Goal: Information Seeking & Learning: Check status

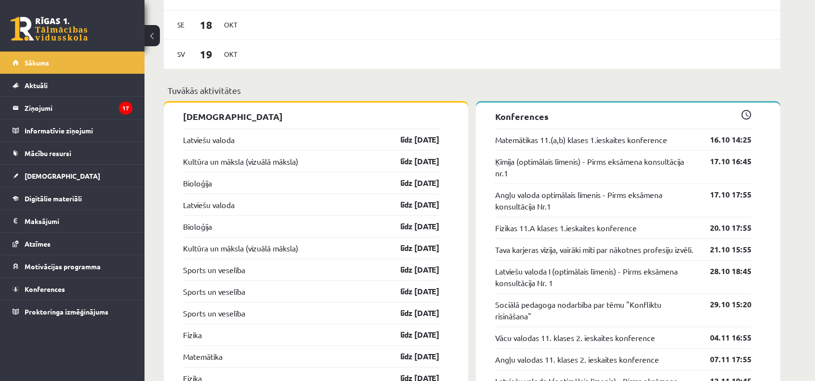
scroll to position [792, 0]
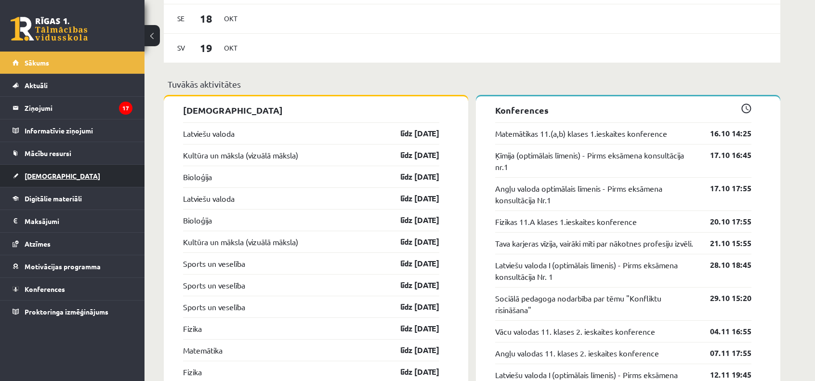
click at [69, 177] on link "[DEMOGRAPHIC_DATA]" at bounding box center [73, 176] width 120 height 22
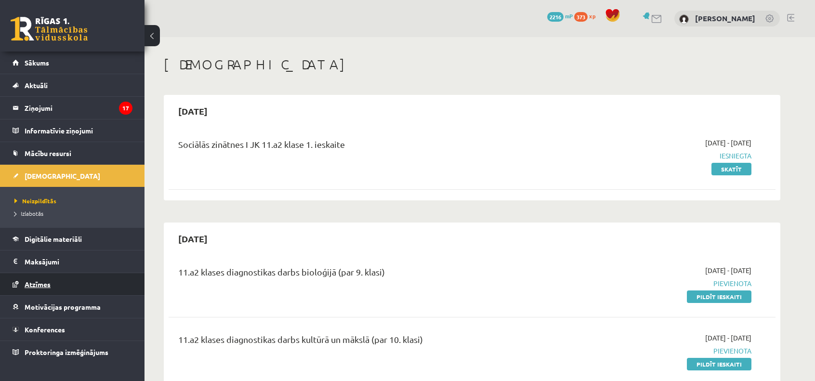
click at [36, 286] on span "Atzīmes" at bounding box center [38, 284] width 26 height 9
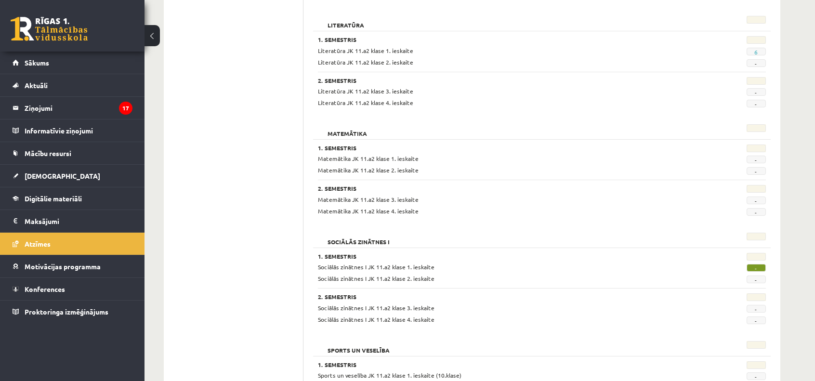
scroll to position [1023, 0]
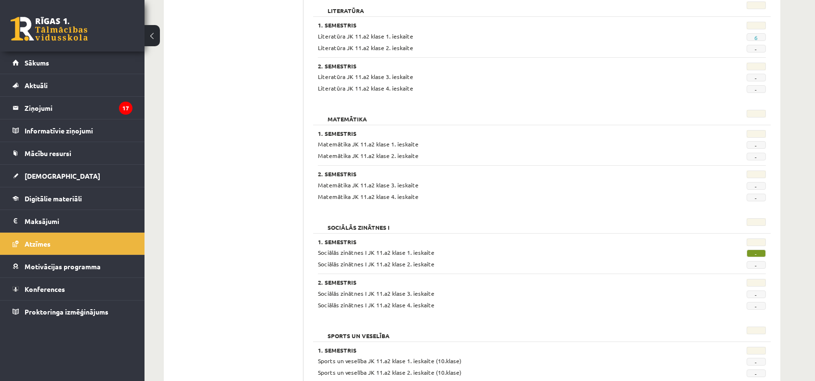
click at [753, 253] on span "-" at bounding box center [755, 253] width 19 height 8
click at [757, 250] on span "-" at bounding box center [755, 253] width 19 height 8
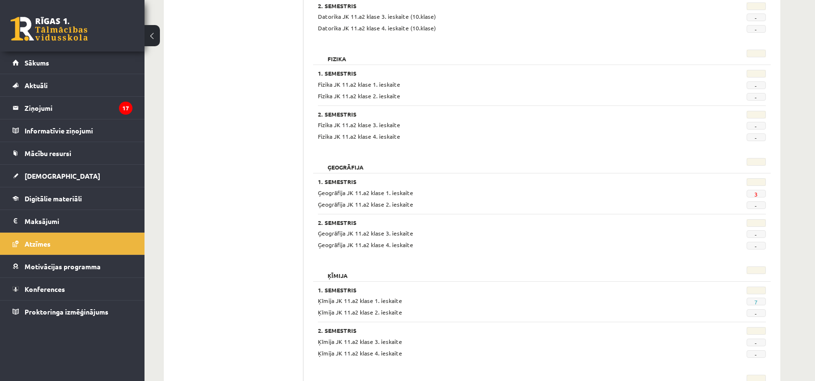
scroll to position [434, 0]
click at [757, 301] on span "7" at bounding box center [755, 301] width 19 height 8
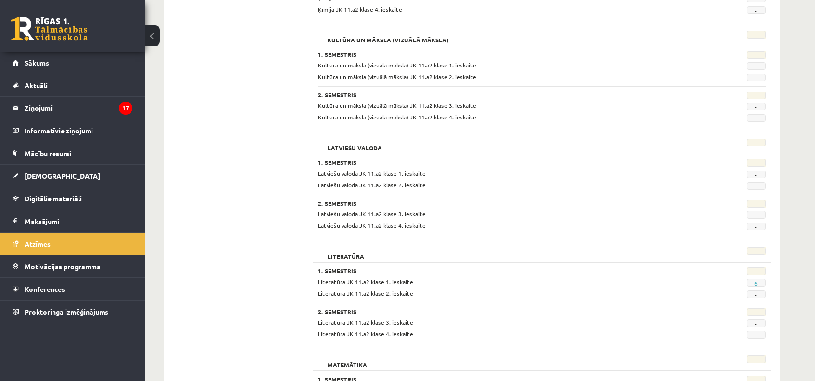
scroll to position [781, 0]
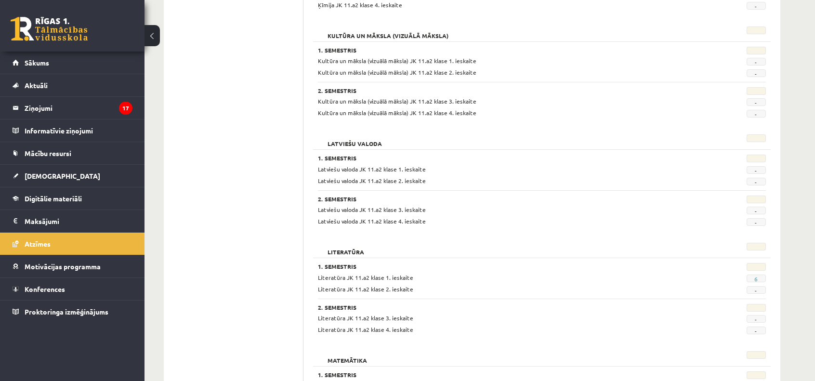
click at [388, 278] on span "Literatūra JK 11.a2 klase 1. ieskaite" at bounding box center [365, 277] width 95 height 8
click at [344, 277] on span "Literatūra JK 11.a2 klase 1. ieskaite" at bounding box center [365, 277] width 95 height 8
click at [64, 181] on link "[DEMOGRAPHIC_DATA]" at bounding box center [73, 176] width 120 height 22
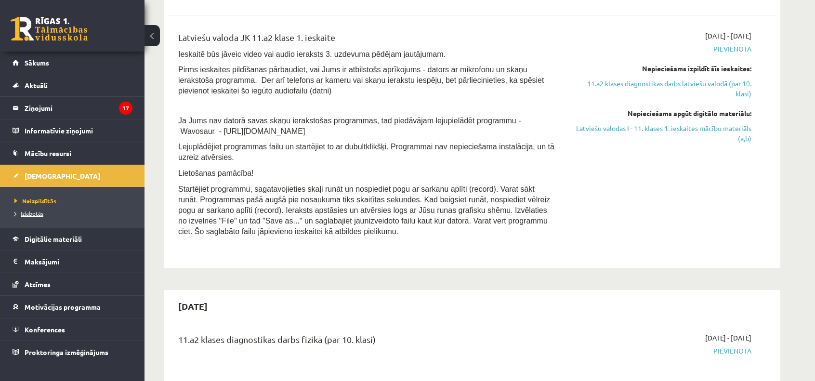
click at [37, 213] on span "Izlabotās" at bounding box center [28, 213] width 29 height 8
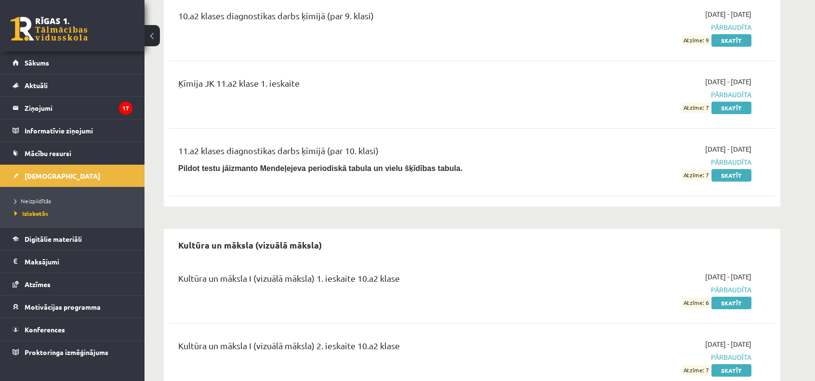
scroll to position [2141, 0]
click at [723, 169] on link "Skatīt" at bounding box center [731, 174] width 40 height 13
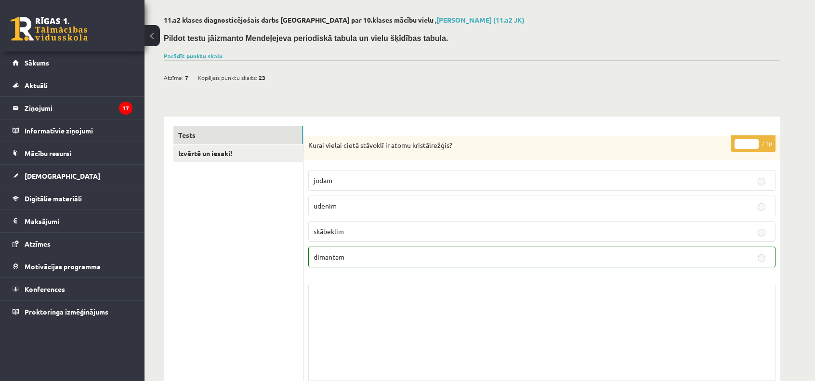
scroll to position [39, 0]
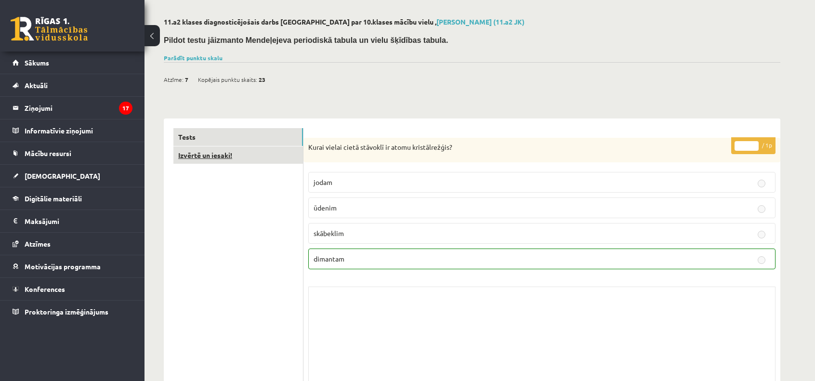
click at [271, 157] on link "Izvērtē un iesaki!" at bounding box center [238, 155] width 130 height 18
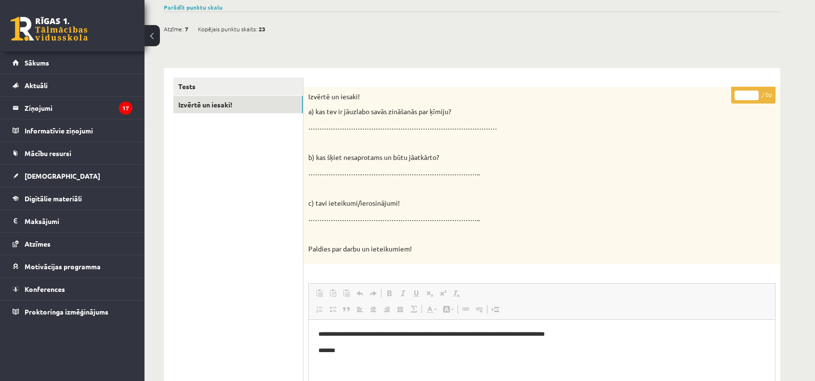
scroll to position [89, 0]
click at [245, 90] on link "Tests" at bounding box center [238, 87] width 130 height 18
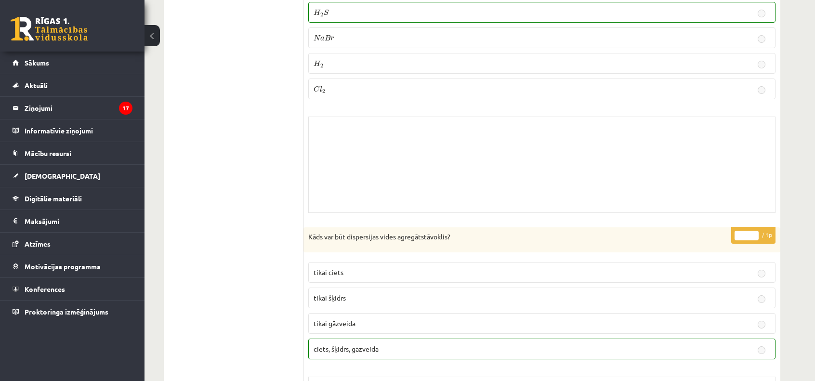
scroll to position [7681, 0]
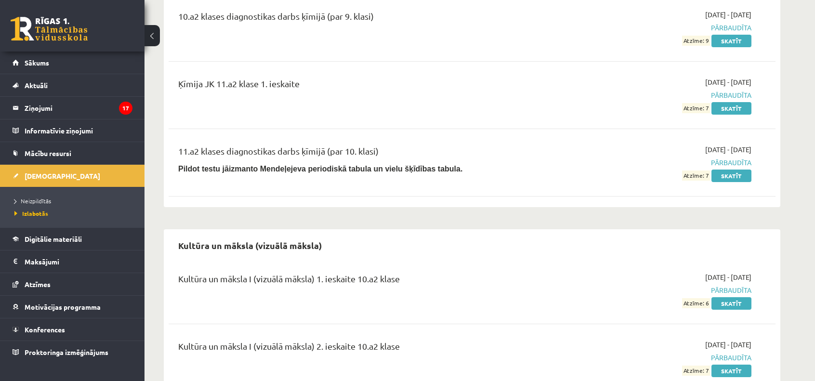
scroll to position [2139, 0]
click at [736, 102] on link "Skatīt" at bounding box center [731, 108] width 40 height 13
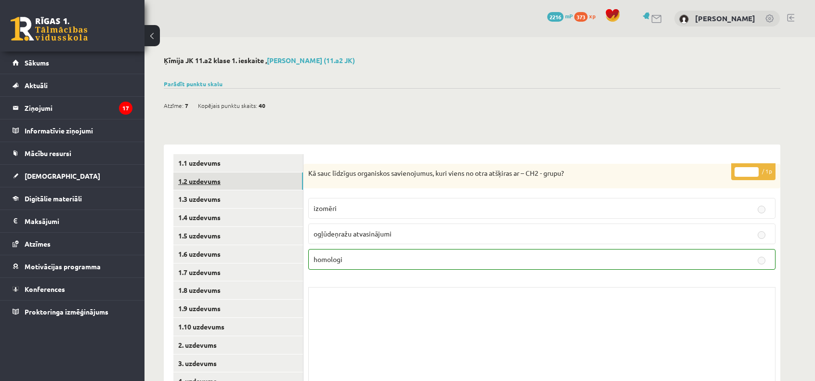
click at [254, 180] on link "1.2 uzdevums" at bounding box center [238, 181] width 130 height 18
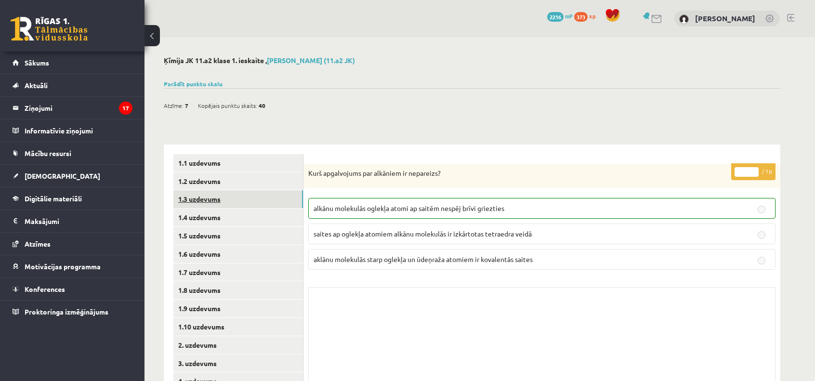
click at [250, 199] on link "1.3 uzdevums" at bounding box center [238, 199] width 130 height 18
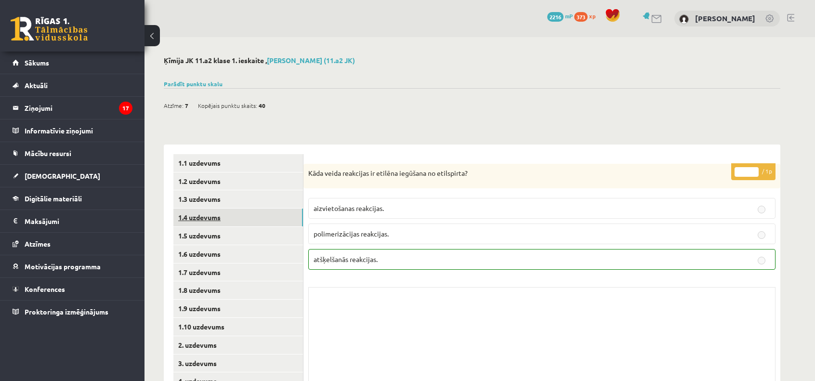
click at [244, 214] on link "1.4 uzdevums" at bounding box center [238, 217] width 130 height 18
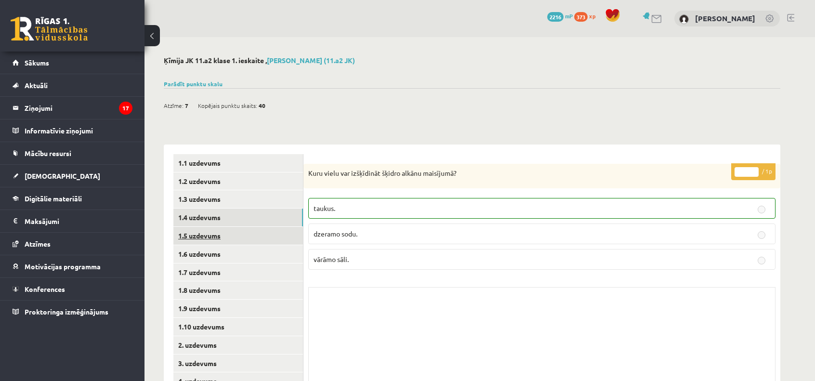
click at [239, 241] on link "1.5 uzdevums" at bounding box center [238, 236] width 130 height 18
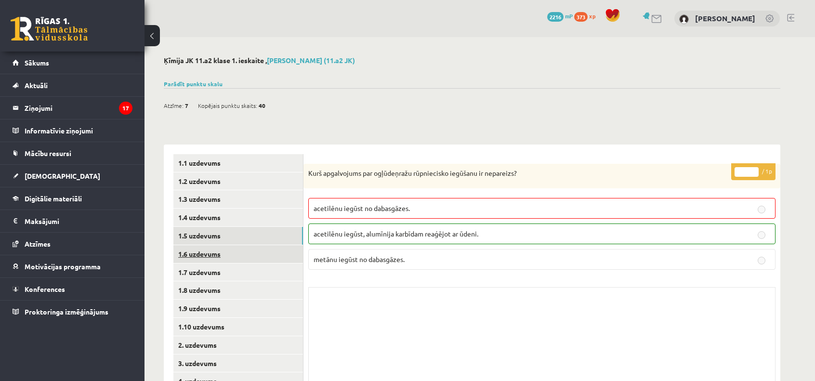
click at [240, 250] on link "1.6 uzdevums" at bounding box center [238, 254] width 130 height 18
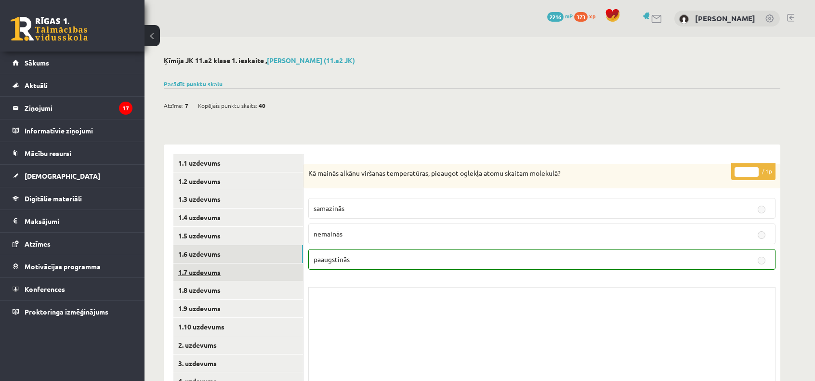
click at [241, 271] on link "1.7 uzdevums" at bounding box center [238, 272] width 130 height 18
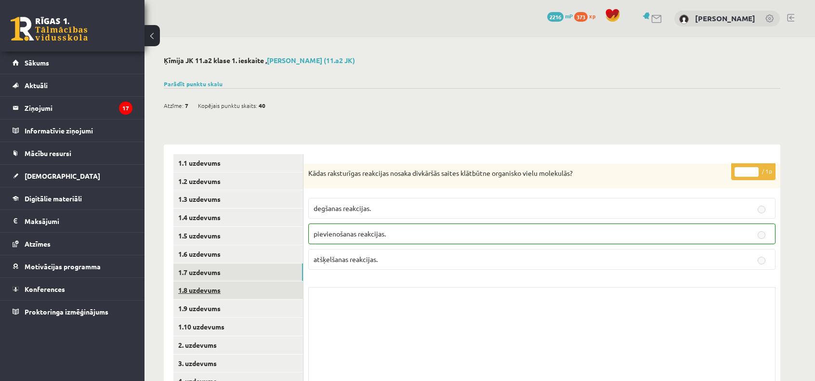
click at [243, 293] on link "1.8 uzdevums" at bounding box center [238, 290] width 130 height 18
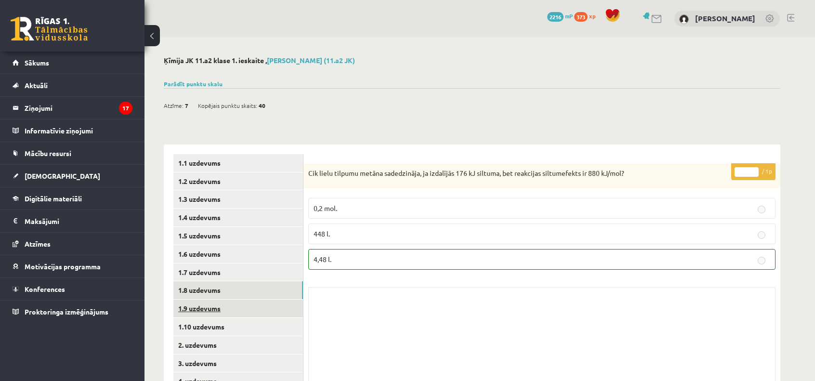
click at [242, 308] on link "1.9 uzdevums" at bounding box center [238, 308] width 130 height 18
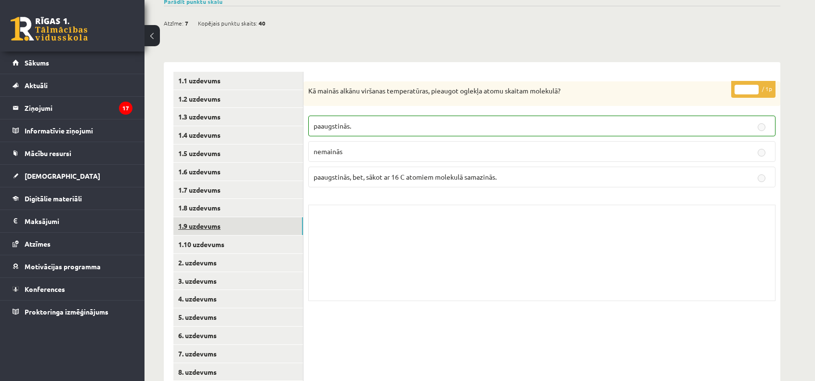
scroll to position [98, 0]
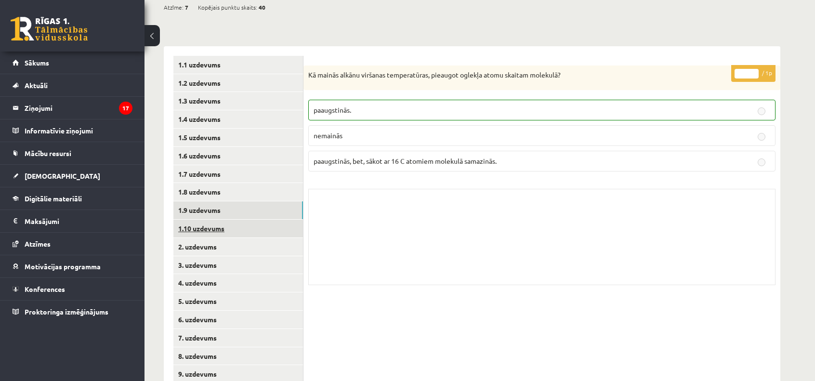
click at [232, 236] on link "1.10 uzdevums" at bounding box center [238, 229] width 130 height 18
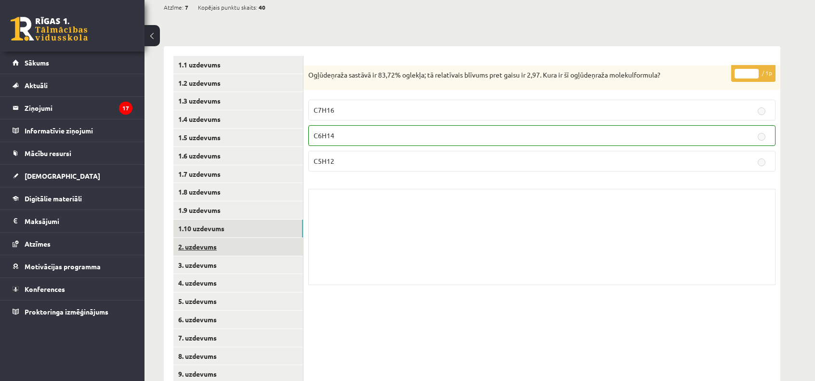
click at [234, 247] on link "2. uzdevums" at bounding box center [238, 247] width 130 height 18
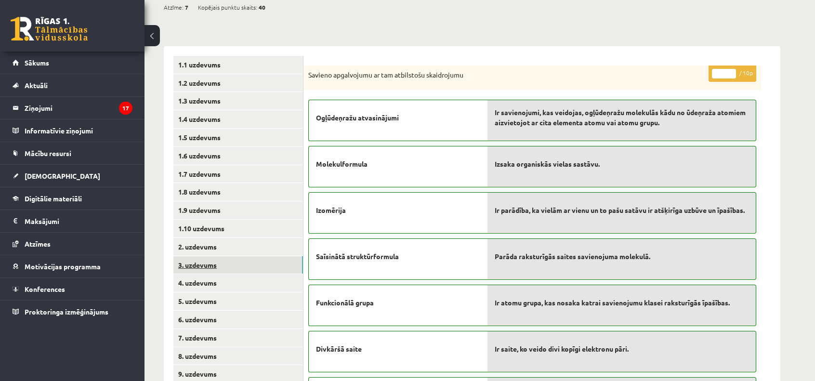
click at [234, 265] on link "3. uzdevums" at bounding box center [238, 265] width 130 height 18
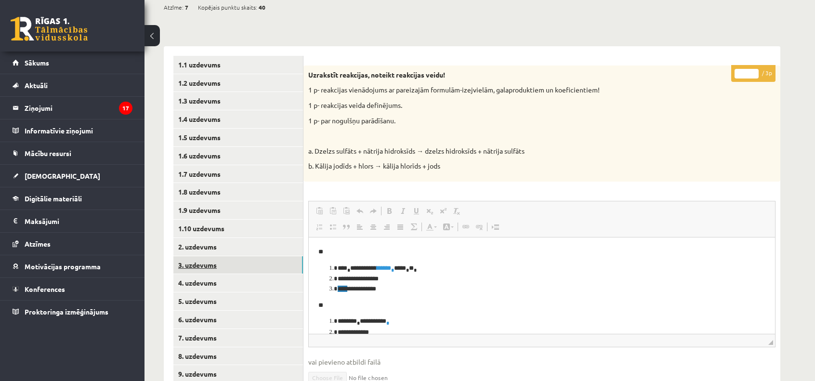
scroll to position [0, 0]
click at [237, 284] on link "4. uzdevums" at bounding box center [238, 283] width 130 height 18
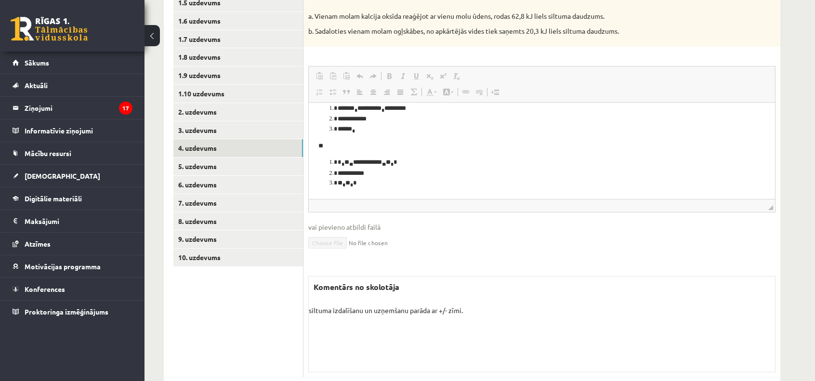
scroll to position [234, 0]
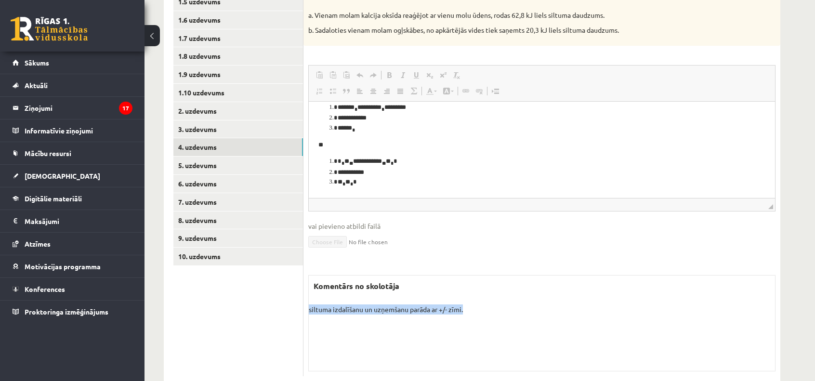
drag, startPoint x: 468, startPoint y: 311, endPoint x: 309, endPoint y: 315, distance: 158.9
click at [309, 315] on div "Komentārs no skolotāja siltuma izdalīšanu un uzņemšanu parāda ar +/- zīmi. Skol…" at bounding box center [541, 323] width 467 height 96
copy p "siltuma izdalīšanu un uzņemšanu parāda ar +/- zīmi."
click at [740, 260] on fieldset "**********" at bounding box center [541, 162] width 467 height 195
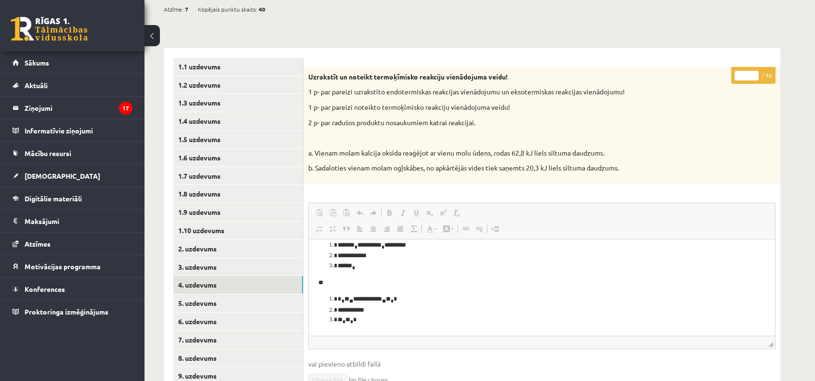
scroll to position [96, 0]
click at [275, 305] on link "5. uzdevums" at bounding box center [238, 304] width 130 height 18
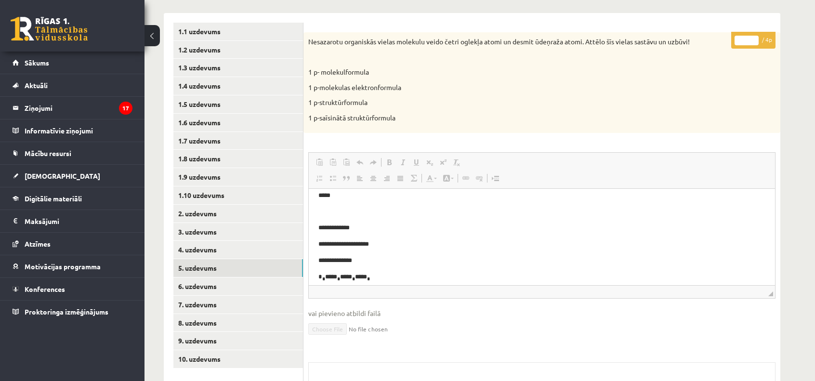
scroll to position [0, 0]
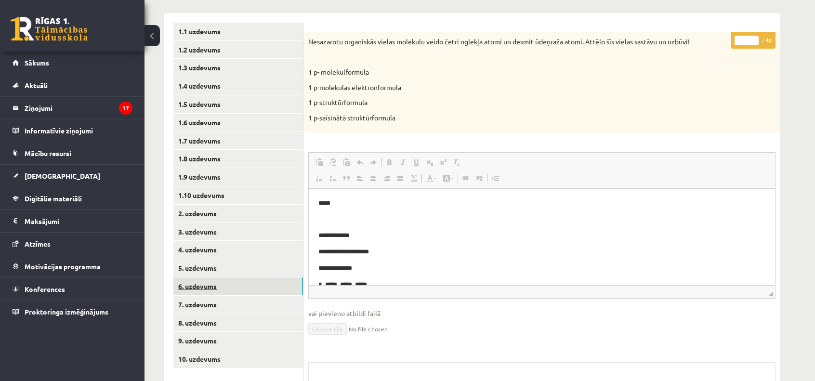
click at [240, 290] on link "6. uzdevums" at bounding box center [238, 286] width 130 height 18
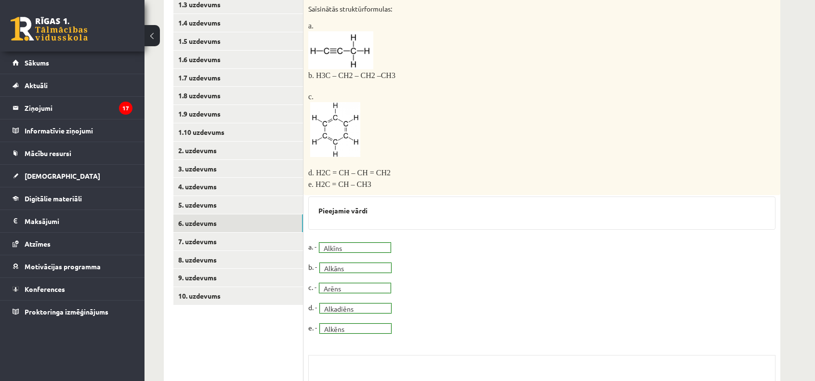
scroll to position [195, 0]
click at [247, 240] on link "7. uzdevums" at bounding box center [238, 242] width 130 height 18
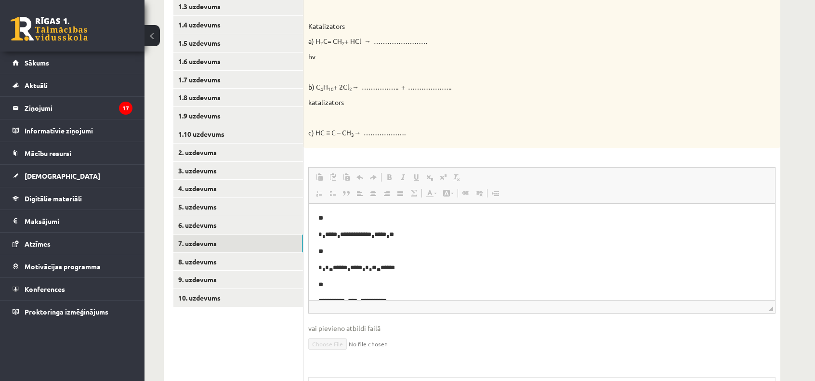
scroll to position [17, 0]
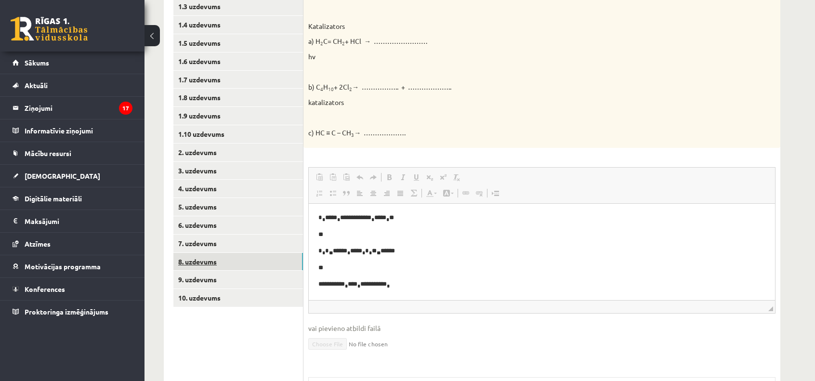
click at [233, 259] on link "8. uzdevums" at bounding box center [238, 262] width 130 height 18
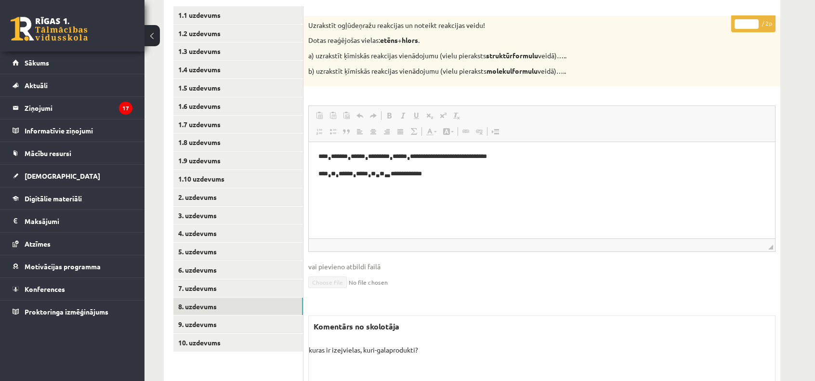
scroll to position [0, 0]
click at [220, 327] on link "9. uzdevums" at bounding box center [238, 324] width 130 height 18
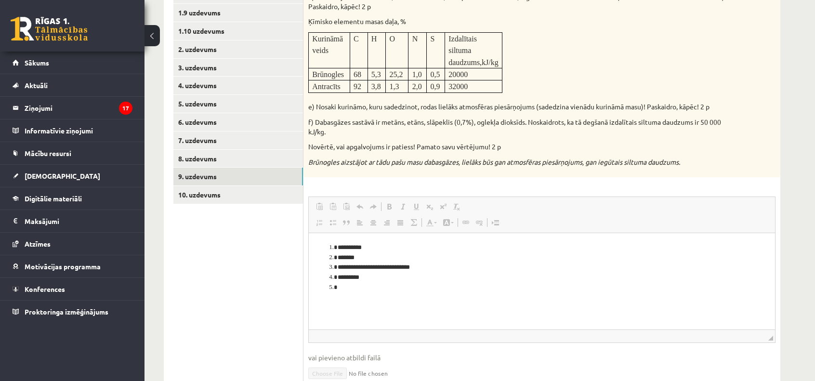
scroll to position [448, 0]
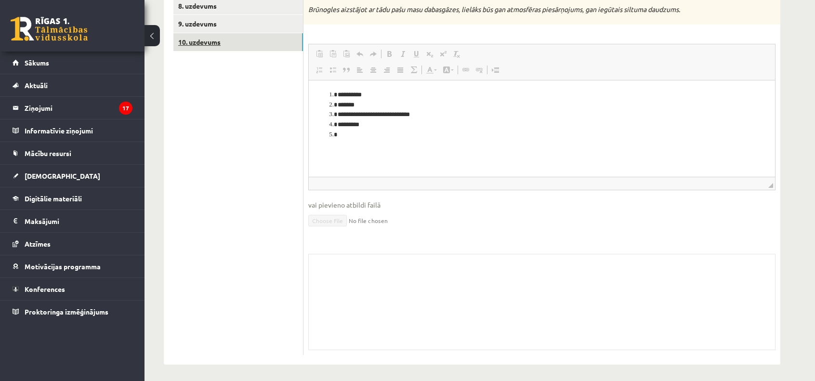
click at [241, 47] on link "10. uzdevums" at bounding box center [238, 42] width 130 height 18
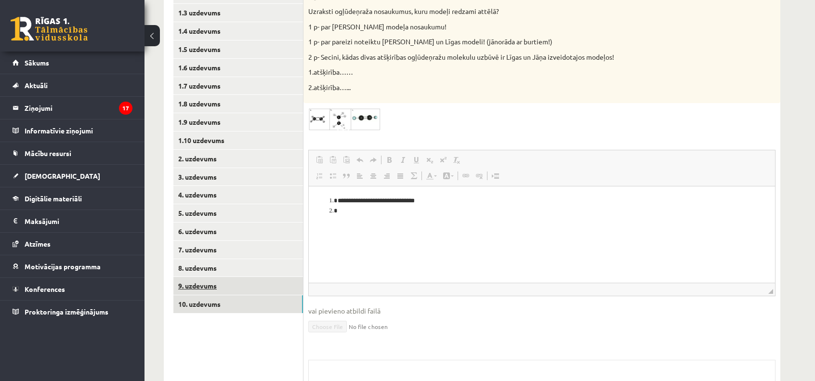
scroll to position [0, 0]
click at [231, 285] on link "9. uzdevums" at bounding box center [238, 286] width 130 height 18
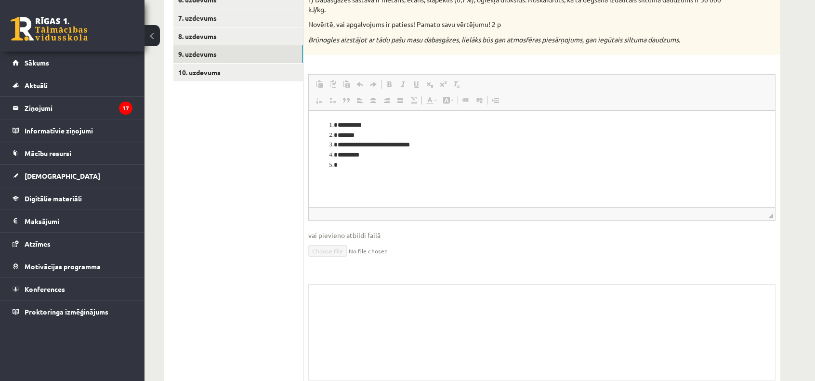
scroll to position [418, 0]
click at [236, 66] on link "10. uzdevums" at bounding box center [238, 72] width 130 height 18
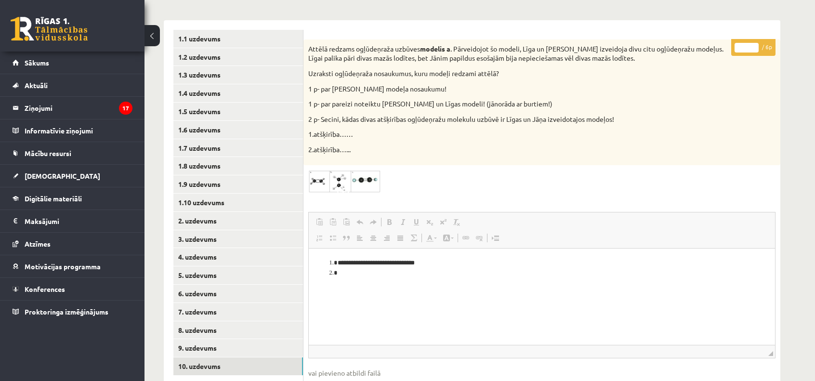
scroll to position [124, 0]
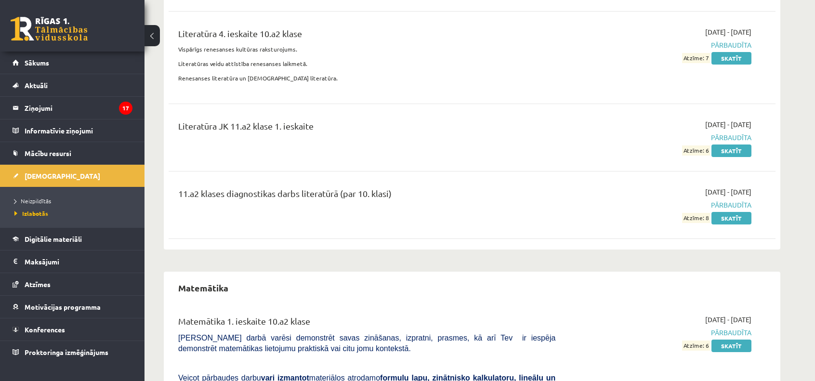
scroll to position [3479, 0]
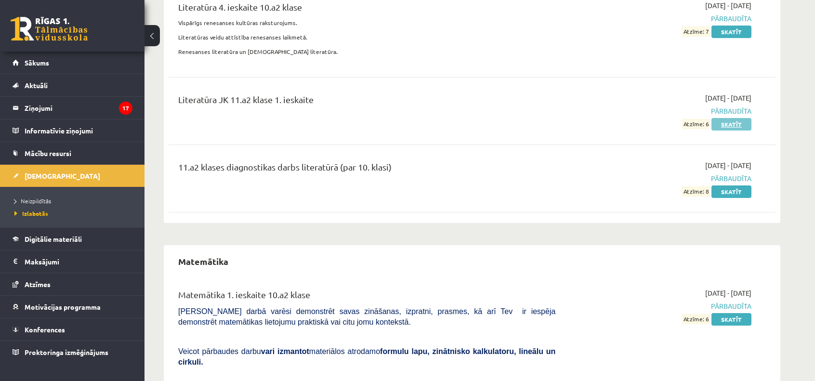
click at [732, 118] on link "Skatīt" at bounding box center [731, 124] width 40 height 13
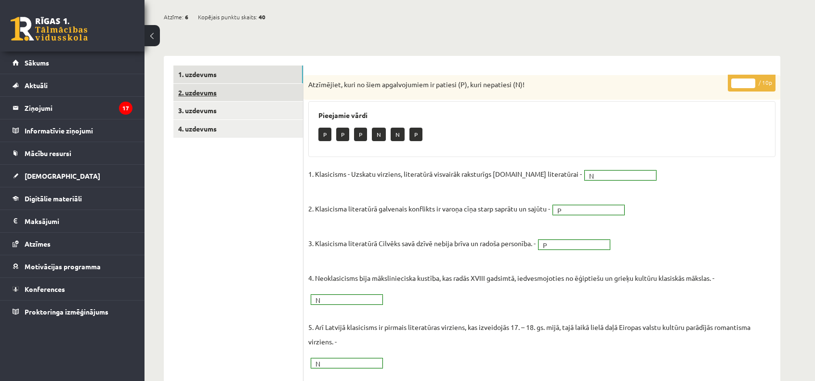
scroll to position [87, 0]
click at [275, 92] on link "2. uzdevums" at bounding box center [238, 94] width 130 height 18
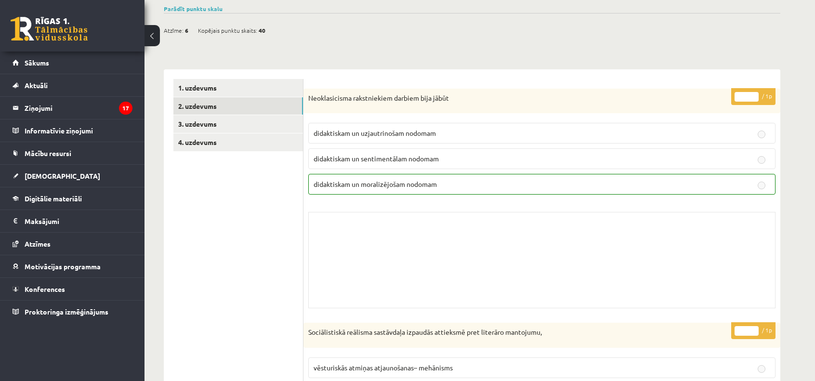
scroll to position [0, 0]
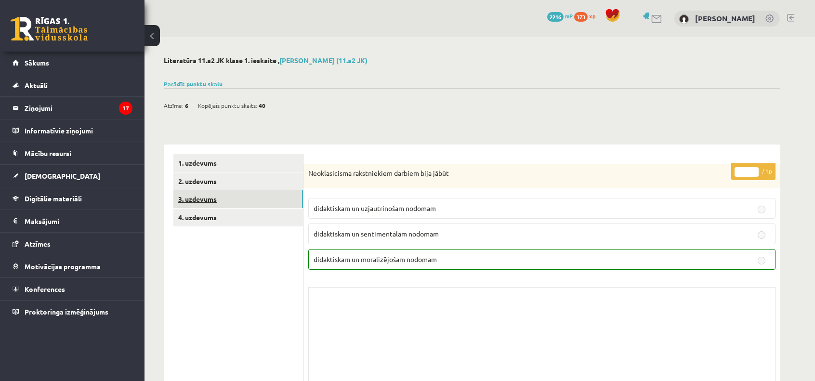
click at [240, 199] on link "3. uzdevums" at bounding box center [238, 199] width 130 height 18
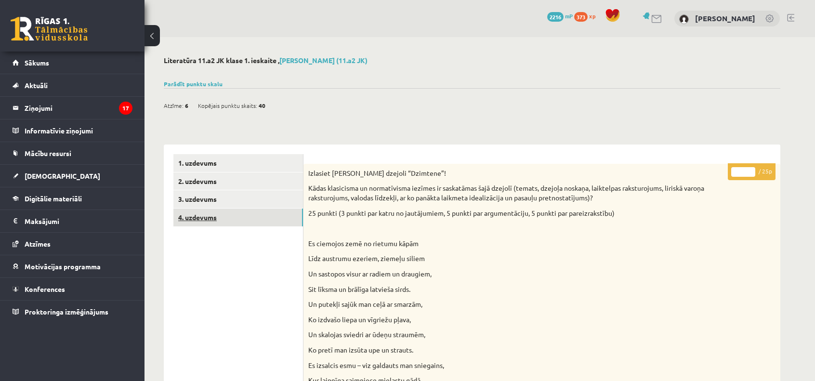
click at [242, 219] on link "4. uzdevums" at bounding box center [238, 217] width 130 height 18
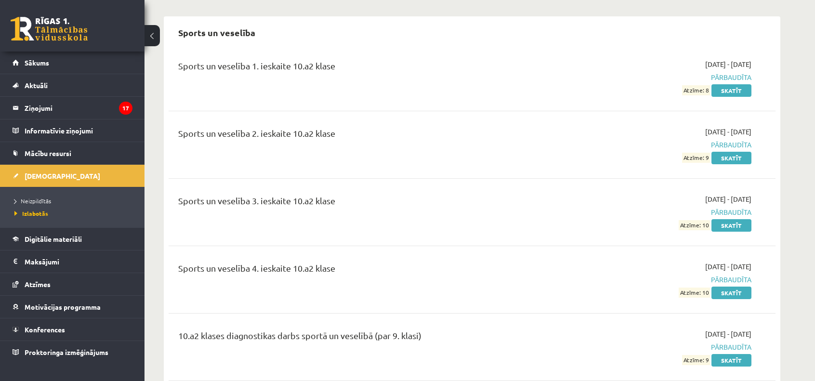
scroll to position [5412, 0]
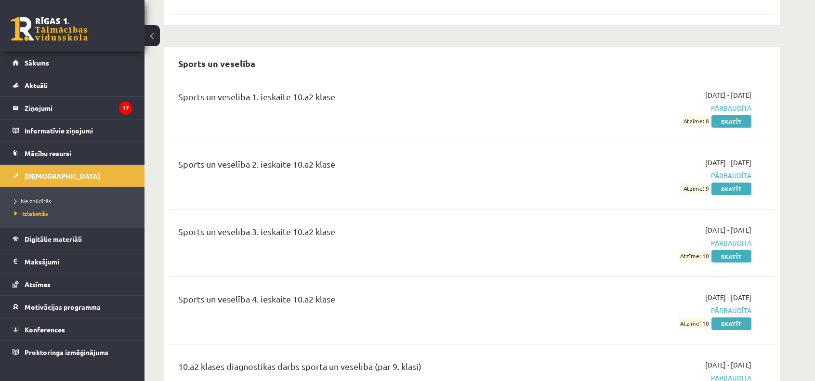
click at [29, 202] on span "Neizpildītās" at bounding box center [32, 201] width 37 height 8
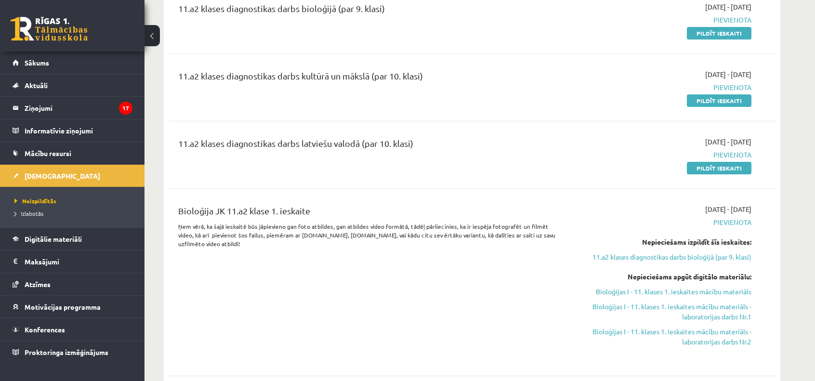
scroll to position [265, 0]
